Goal: Use online tool/utility: Utilize a website feature to perform a specific function

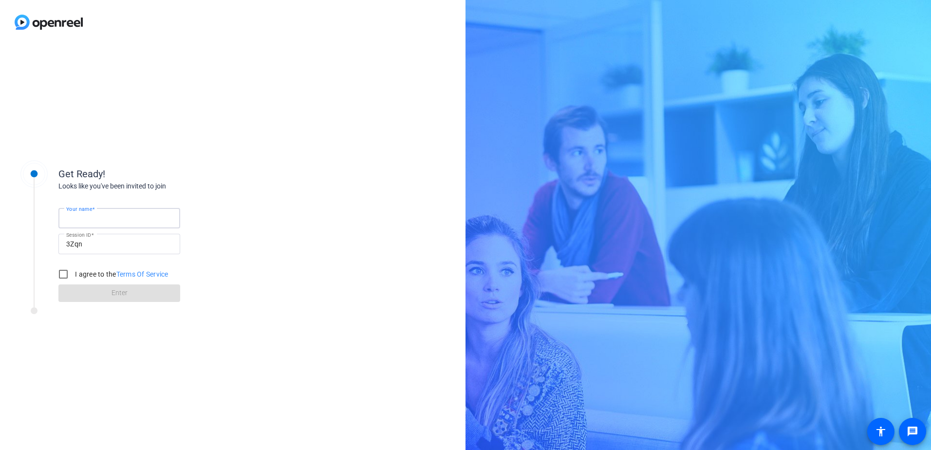
drag, startPoint x: 0, startPoint y: 0, endPoint x: 108, endPoint y: 219, distance: 244.2
click at [108, 219] on input "Your name" at bounding box center [119, 218] width 106 height 12
type input "[PERSON_NAME] [PERSON_NAME]"
click at [62, 273] on input "I agree to the Terms Of Service" at bounding box center [63, 273] width 19 height 19
checkbox input "true"
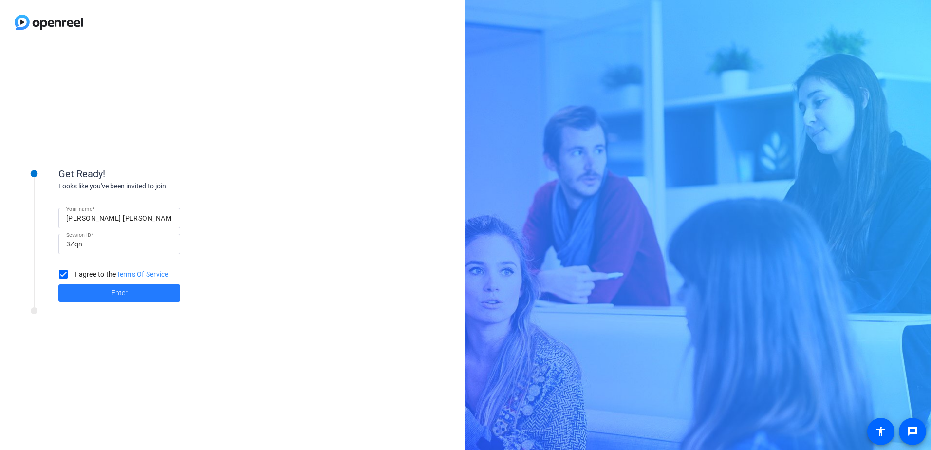
click at [116, 290] on span "Enter" at bounding box center [120, 293] width 16 height 10
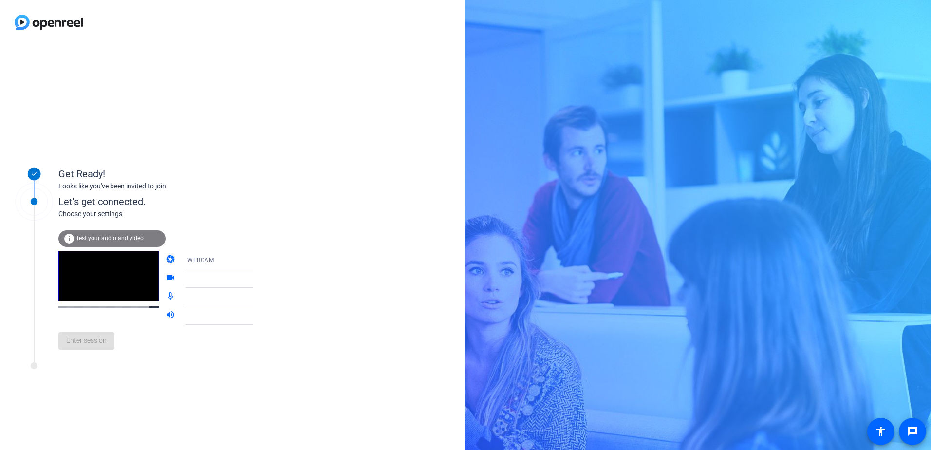
click at [110, 236] on span "Test your audio and video" at bounding box center [110, 238] width 68 height 7
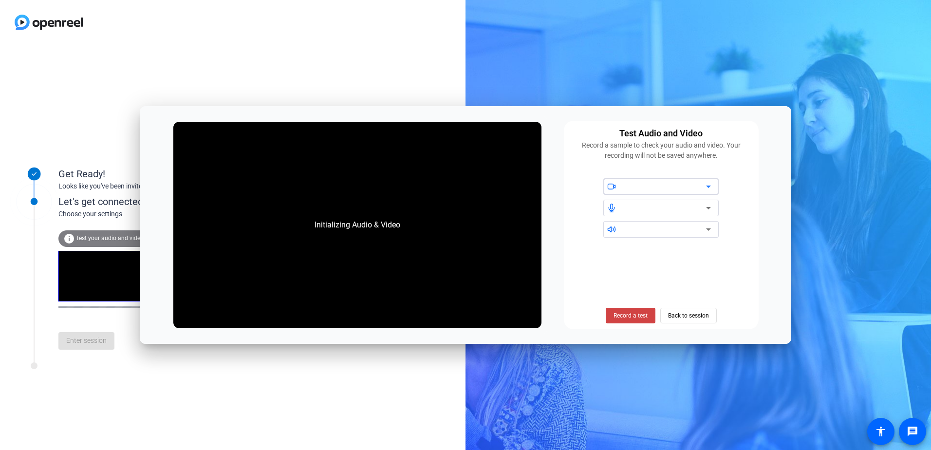
click at [710, 185] on icon at bounding box center [709, 187] width 12 height 12
click at [709, 185] on icon at bounding box center [709, 187] width 12 height 12
click at [701, 206] on div at bounding box center [664, 208] width 83 height 12
click at [709, 205] on icon at bounding box center [709, 208] width 12 height 12
click at [686, 314] on span "Back to session" at bounding box center [688, 315] width 41 height 19
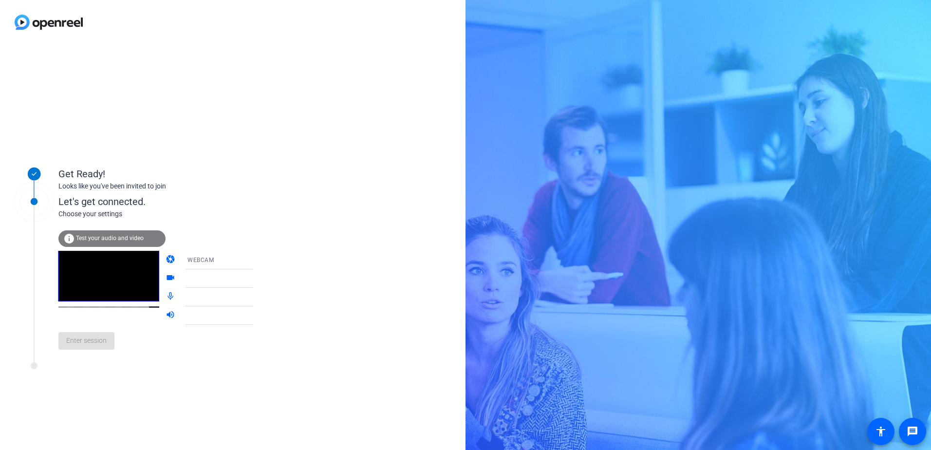
click at [257, 259] on icon at bounding box center [263, 260] width 12 height 12
click at [73, 342] on div at bounding box center [465, 225] width 931 height 450
click at [85, 340] on span "Enter session" at bounding box center [86, 341] width 40 height 10
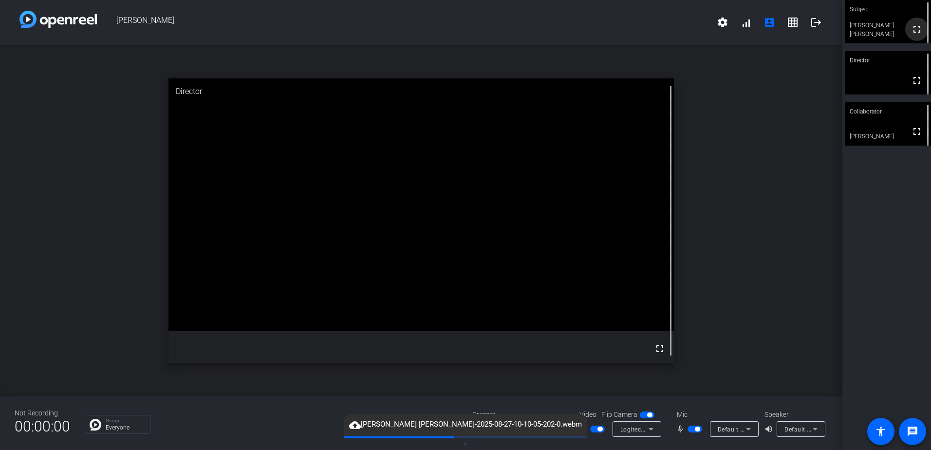
click at [913, 30] on mat-icon "fullscreen" at bounding box center [917, 29] width 12 height 12
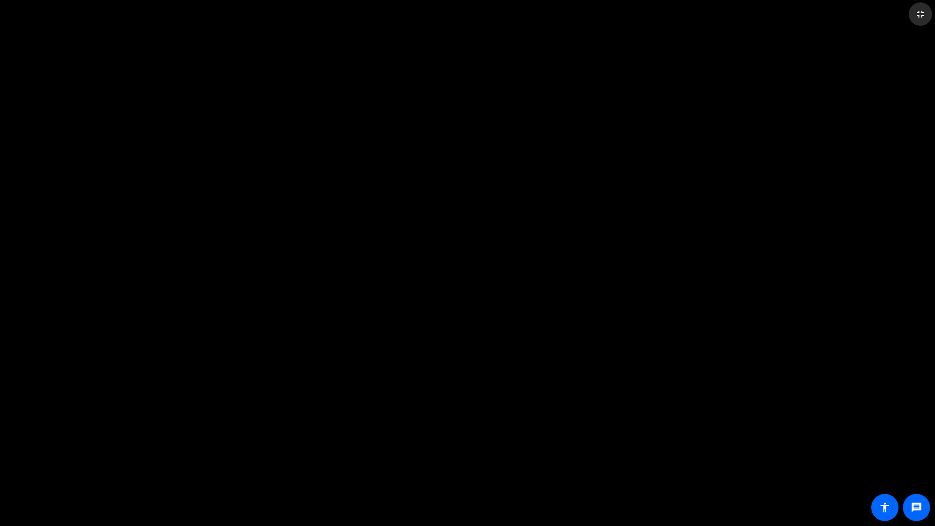
click at [920, 14] on mat-icon "fullscreen_exit" at bounding box center [921, 14] width 12 height 12
